Goal: Transaction & Acquisition: Purchase product/service

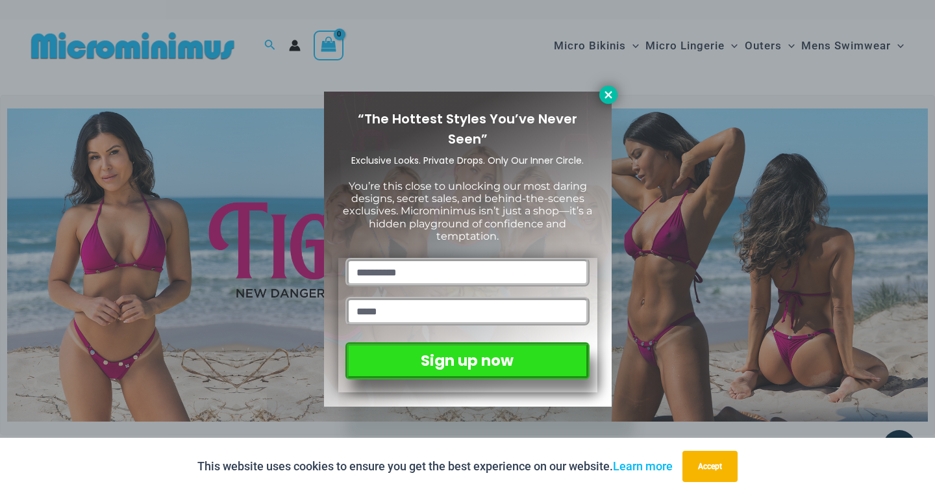
click at [613, 95] on icon at bounding box center [609, 95] width 12 height 12
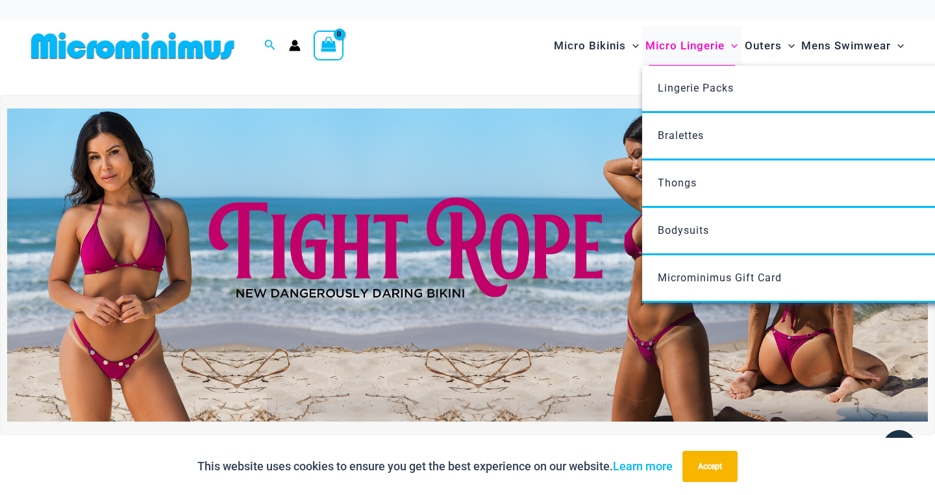
click at [646, 53] on span "Micro Lingerie" at bounding box center [685, 45] width 79 height 33
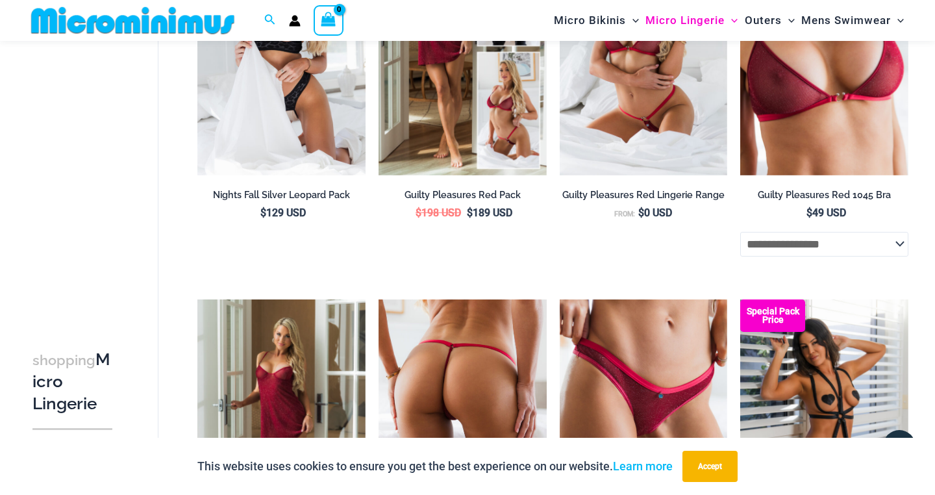
scroll to position [773, 0]
